Goal: Information Seeking & Learning: Learn about a topic

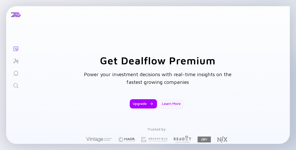
click at [171, 102] on div "Learn More" at bounding box center [171, 103] width 25 height 9
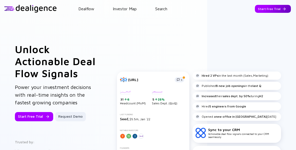
click at [276, 11] on div "Start Free Trial" at bounding box center [273, 9] width 36 height 8
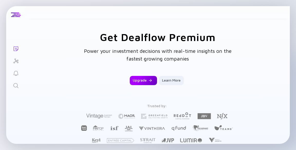
scroll to position [26, 0]
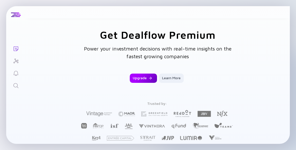
click at [146, 82] on div "Upgrade" at bounding box center [143, 78] width 27 height 9
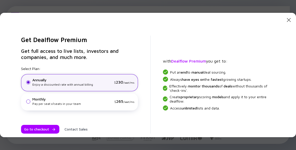
click at [91, 98] on div "Monthly" at bounding box center [72, 99] width 80 height 5
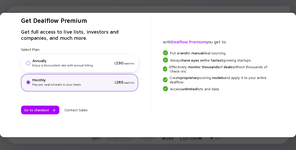
scroll to position [0, 0]
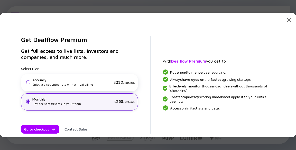
click at [286, 19] on icon "Close Modal" at bounding box center [289, 20] width 6 height 6
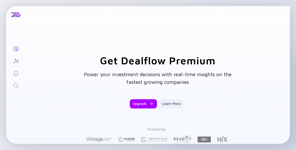
click at [16, 59] on icon "Investor Map" at bounding box center [16, 61] width 6 height 6
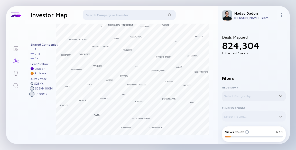
click at [236, 97] on div at bounding box center [254, 96] width 64 height 10
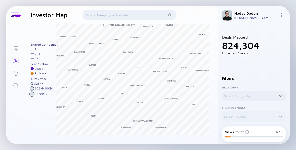
click at [247, 100] on div at bounding box center [254, 96] width 64 height 10
click at [247, 99] on div at bounding box center [254, 96] width 64 height 10
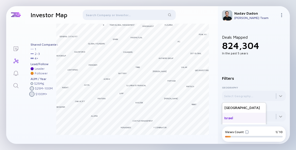
click at [242, 116] on div "Israel" at bounding box center [244, 118] width 44 height 10
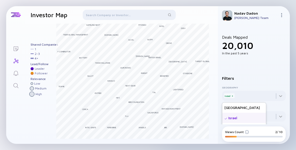
click at [55, 106] on div "Pitango Aleph Cerca Hanaco Bessemer Peregrine Tiger Global Management Jibe [DOM…" at bounding box center [121, 84] width 192 height 121
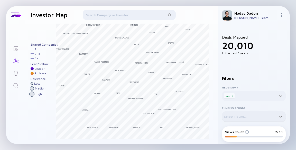
click at [238, 118] on div at bounding box center [254, 117] width 64 height 10
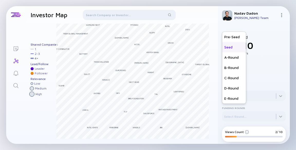
click at [238, 47] on div "Seed" at bounding box center [234, 47] width 24 height 10
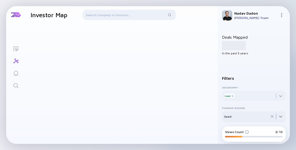
click at [251, 117] on div at bounding box center [254, 117] width 64 height 10
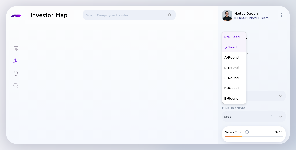
click at [242, 39] on div "Pre-Seed" at bounding box center [234, 37] width 24 height 10
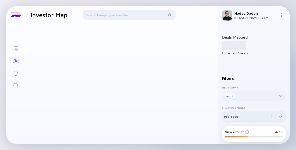
click at [251, 115] on div at bounding box center [254, 117] width 64 height 10
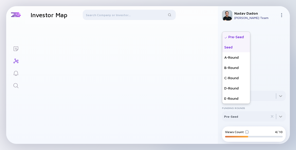
click at [237, 47] on div "Seed" at bounding box center [236, 47] width 28 height 10
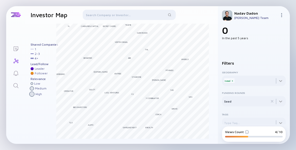
scroll to position [19, 0]
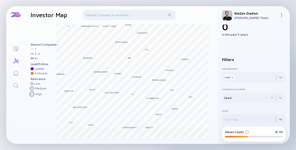
click at [253, 119] on div at bounding box center [254, 119] width 64 height 10
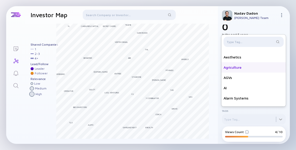
scroll to position [180, 0]
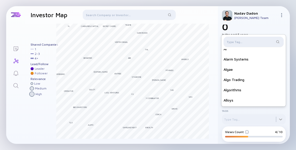
click at [242, 39] on div at bounding box center [254, 42] width 60 height 10
click at [242, 41] on input "text" at bounding box center [251, 41] width 48 height 5
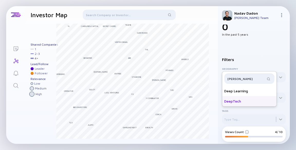
type input "[PERSON_NAME]"
click at [237, 102] on div "DeepTech" at bounding box center [249, 101] width 54 height 10
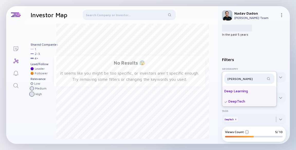
click at [242, 101] on div "DeepTech" at bounding box center [249, 101] width 54 height 10
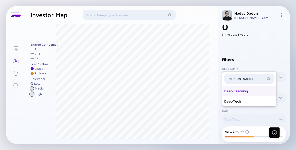
scroll to position [8, 0]
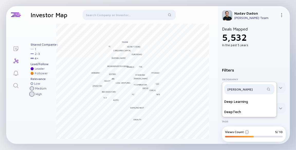
click at [255, 67] on div "Filters Geography Israel x Funding Rounds Seed Tags Type Tag... Dee Deep Learni…" at bounding box center [254, 96] width 64 height 75
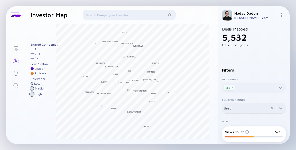
scroll to position [19, 0]
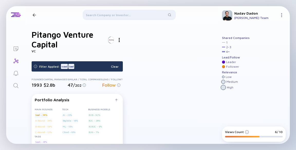
click at [37, 14] on div at bounding box center [34, 14] width 7 height 3
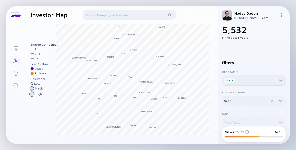
scroll to position [19, 0]
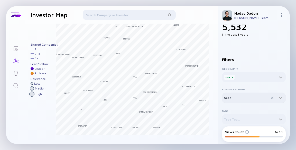
click at [270, 98] on icon at bounding box center [272, 98] width 4 height 4
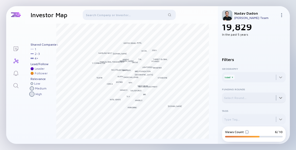
click at [256, 100] on div at bounding box center [254, 98] width 64 height 10
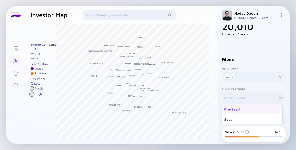
click at [246, 109] on div "Pre-Seed" at bounding box center [252, 109] width 60 height 10
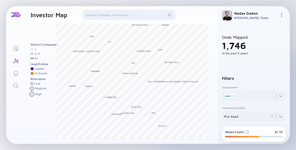
scroll to position [19, 0]
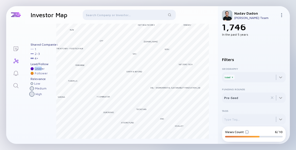
drag, startPoint x: 31, startPoint y: 69, endPoint x: 42, endPoint y: 69, distance: 11.3
click at [42, 69] on div "Leader" at bounding box center [44, 69] width 27 height 4
drag, startPoint x: 34, startPoint y: 72, endPoint x: 41, endPoint y: 71, distance: 7.0
click at [41, 71] on div "Lead/Follow Leader Follower" at bounding box center [44, 68] width 27 height 13
drag, startPoint x: 34, startPoint y: 84, endPoint x: 42, endPoint y: 84, distance: 7.5
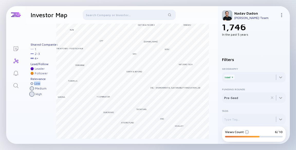
click at [42, 84] on div "Low" at bounding box center [44, 84] width 27 height 4
click at [35, 92] on div "High" at bounding box center [44, 94] width 27 height 5
click at [271, 98] on icon at bounding box center [272, 98] width 2 height 2
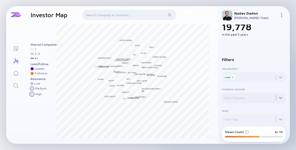
click at [245, 99] on div at bounding box center [254, 98] width 64 height 10
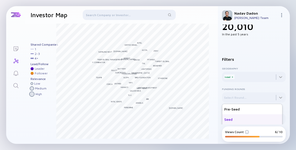
click at [241, 120] on div "Seed" at bounding box center [252, 120] width 60 height 10
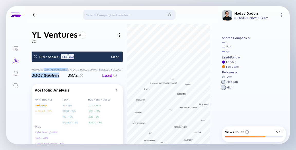
drag, startPoint x: 32, startPoint y: 74, endPoint x: 57, endPoint y: 75, distance: 24.7
click at [57, 75] on div "Founded 2007 Capital Managed $669m Similar / Total Companies 28 / 33 Lead / Fol…" at bounding box center [77, 73] width 91 height 10
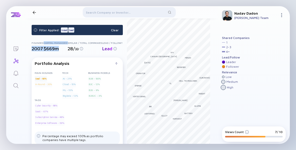
scroll to position [26, 0]
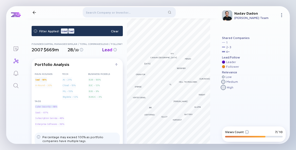
drag, startPoint x: 58, startPoint y: 106, endPoint x: 35, endPoint y: 105, distance: 22.4
click at [35, 105] on div "Cyber Security - 88%" at bounding box center [46, 106] width 23 height 5
drag, startPoint x: 48, startPoint y: 112, endPoint x: 30, endPoint y: 112, distance: 18.0
click at [30, 112] on div "YL Ventures VC Filter Applied: [GEOGRAPHIC_DATA] Seed Clear Founded 2007 Capita…" at bounding box center [121, 95] width 192 height 194
drag, startPoint x: 66, startPoint y: 118, endPoint x: 31, endPoint y: 118, distance: 35.0
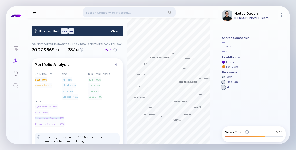
click at [31, 118] on div "YL Ventures VC Filter Applied: [GEOGRAPHIC_DATA] Seed Clear Founded 2007 Capita…" at bounding box center [121, 95] width 192 height 194
drag, startPoint x: 61, startPoint y: 123, endPoint x: 27, endPoint y: 121, distance: 33.7
click at [27, 121] on div "YL Ventures VC Filter Applied: [GEOGRAPHIC_DATA] Seed Clear Founded 2007 Capita…" at bounding box center [121, 95] width 192 height 194
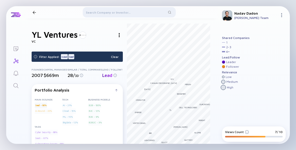
scroll to position [0, 0]
click at [118, 34] on div at bounding box center [119, 35] width 7 height 7
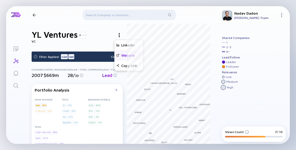
click at [124, 57] on div "Website" at bounding box center [128, 55] width 29 height 10
click at [34, 15] on div at bounding box center [34, 14] width 3 height 3
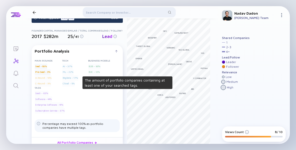
scroll to position [51, 0]
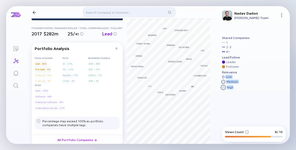
drag, startPoint x: 235, startPoint y: 87, endPoint x: 223, endPoint y: 77, distance: 15.8
click at [223, 77] on div "Relevance Low Medium High" at bounding box center [235, 81] width 27 height 20
click at [34, 13] on div at bounding box center [34, 12] width 3 height 3
